Goal: Task Accomplishment & Management: Complete application form

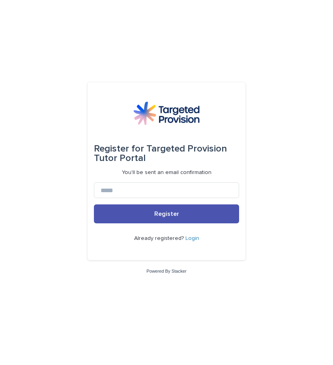
click at [193, 239] on link "Login" at bounding box center [193, 239] width 14 height 6
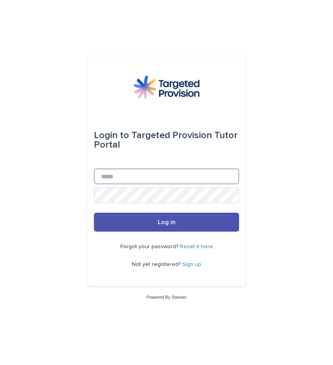
type input "**********"
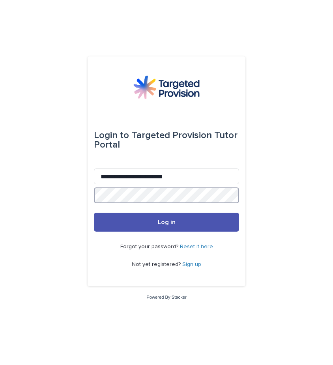
click at [167, 223] on button "Log in" at bounding box center [166, 222] width 145 height 19
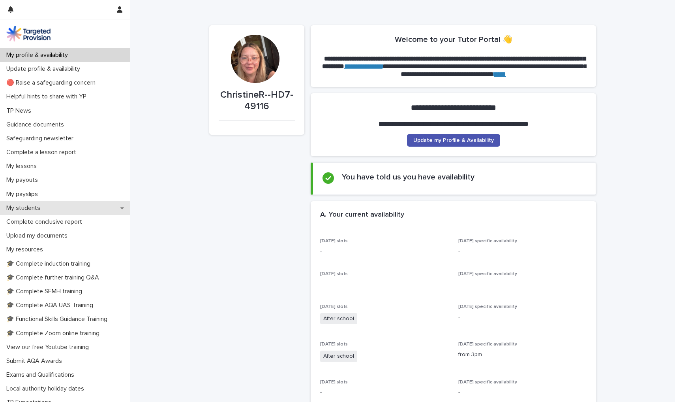
click at [51, 208] on div "My students" at bounding box center [65, 208] width 130 height 14
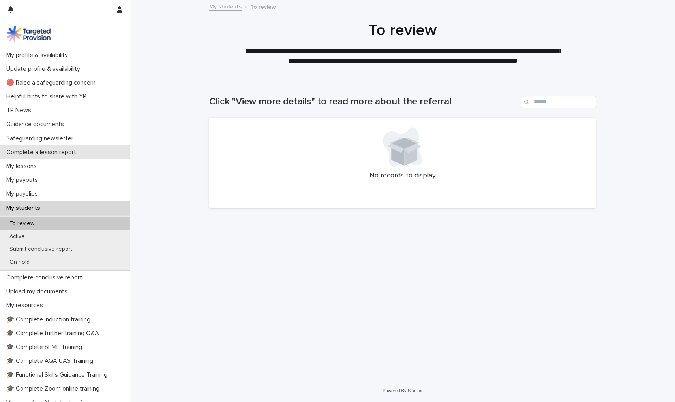
click at [43, 156] on div "Complete a lesson report" at bounding box center [65, 152] width 130 height 14
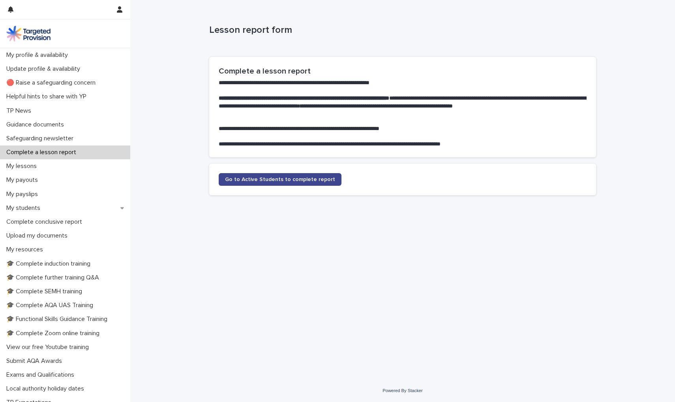
click at [319, 178] on span "Go to Active Students to complete report" at bounding box center [280, 180] width 110 height 6
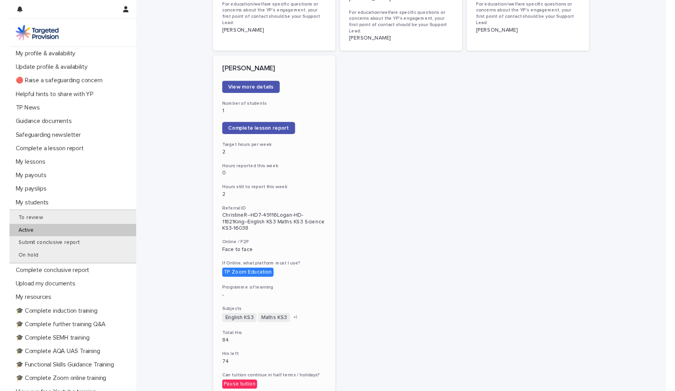
scroll to position [613, 0]
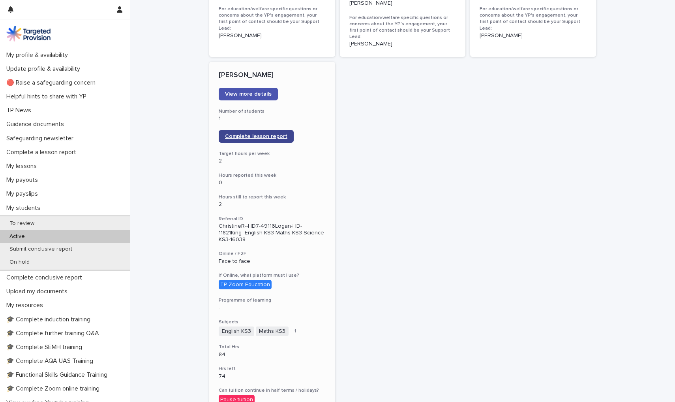
click at [259, 130] on link "Complete lesson report" at bounding box center [256, 136] width 75 height 13
